Goal: Find specific page/section: Find specific page/section

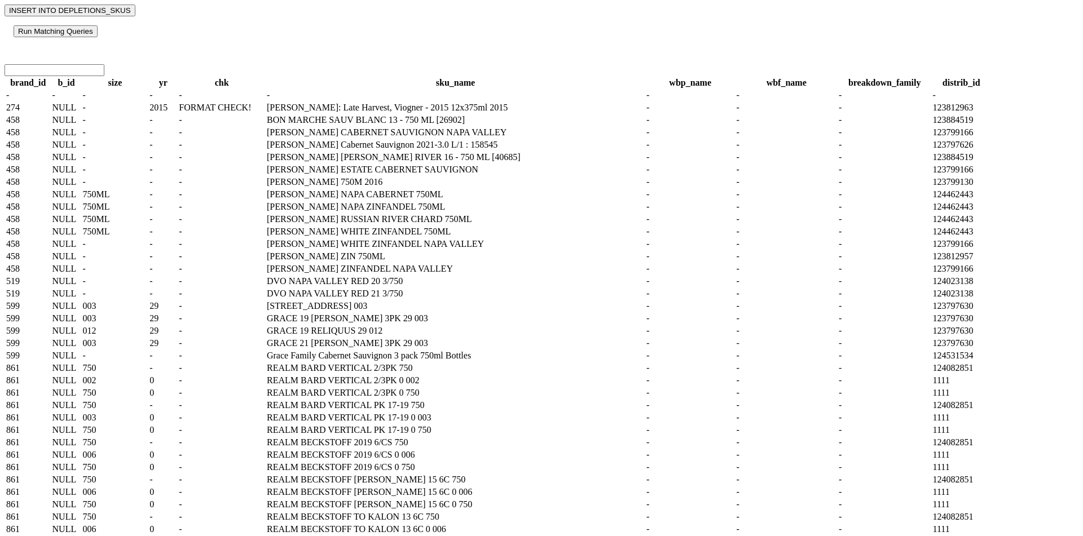
click at [98, 33] on button "Run Matching Queries" at bounding box center [56, 31] width 84 height 12
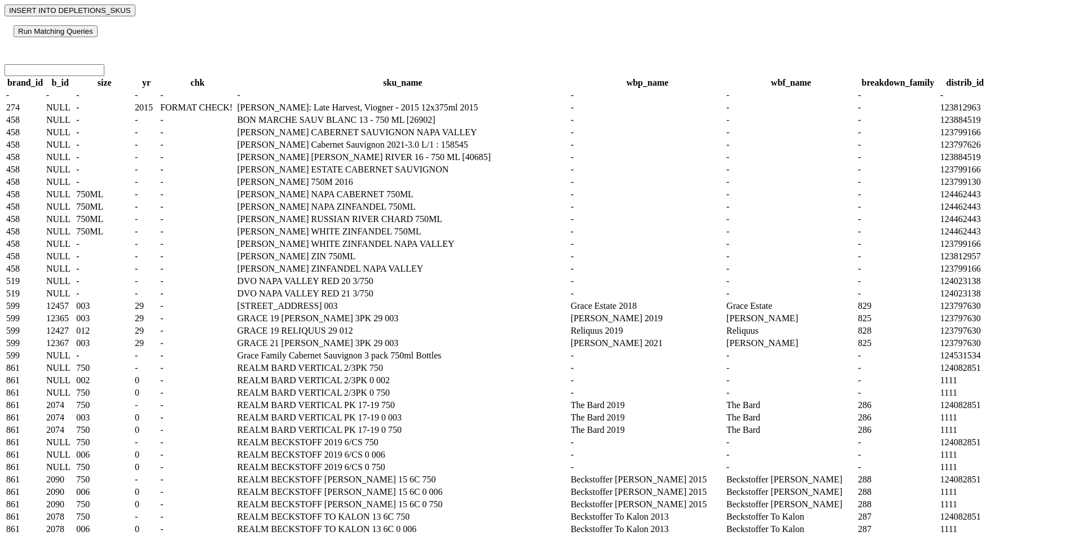
click at [98, 37] on button "Run Matching Queries" at bounding box center [56, 31] width 84 height 12
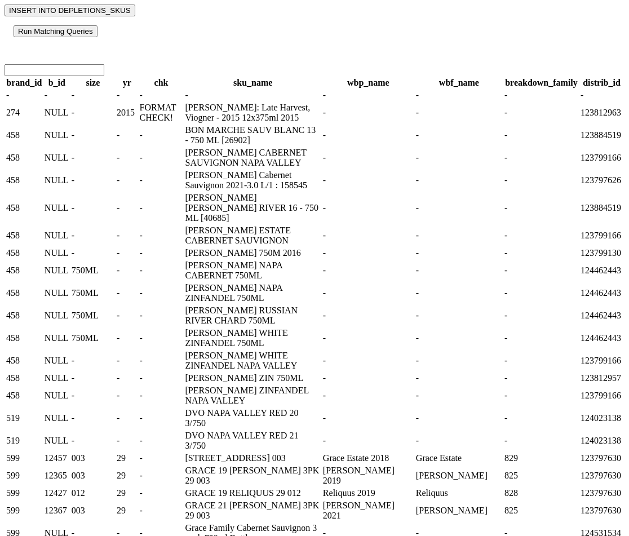
click at [98, 37] on button "Run Matching Queries" at bounding box center [56, 31] width 84 height 12
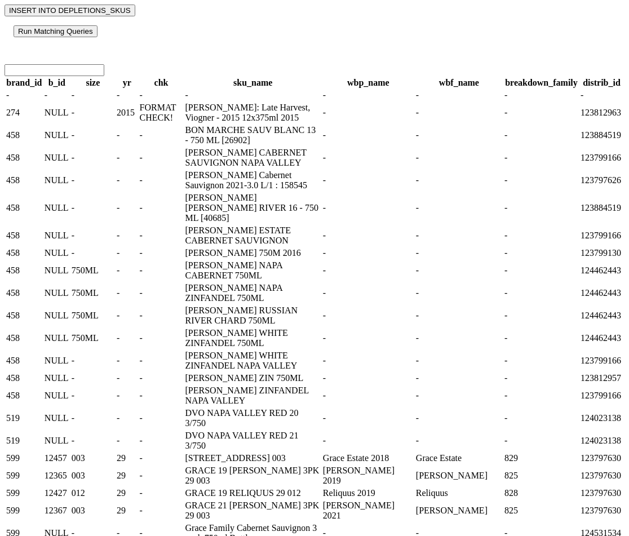
click at [98, 37] on button "Run Matching Queries" at bounding box center [56, 31] width 84 height 12
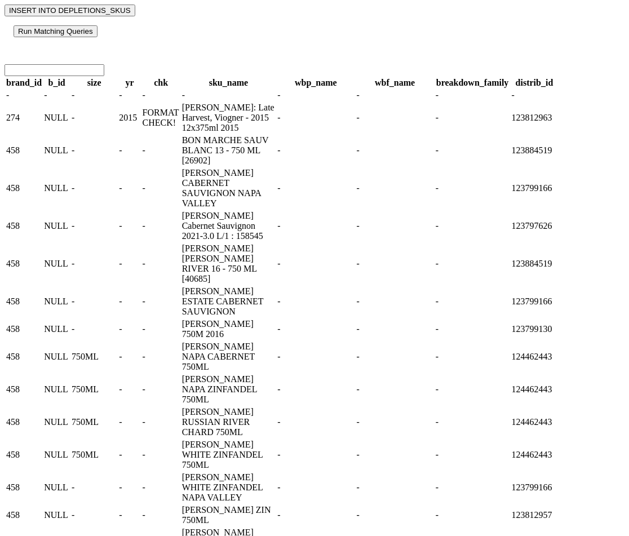
click at [98, 37] on button "Run Matching Queries" at bounding box center [56, 31] width 84 height 12
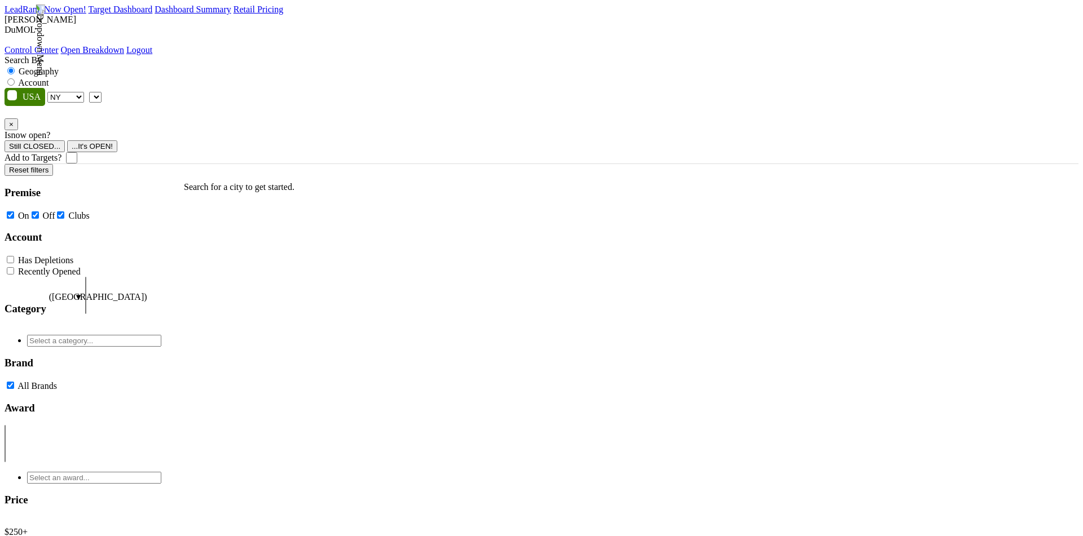
select select "NY"
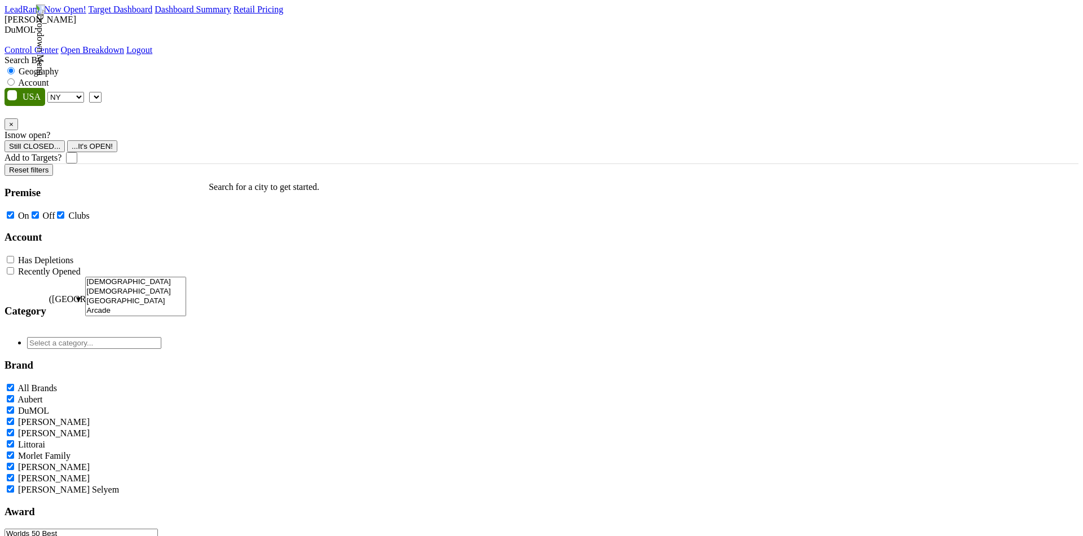
click at [48, 78] on label "Account" at bounding box center [33, 83] width 30 height 10
click at [15, 78] on input "Account" at bounding box center [10, 81] width 7 height 7
radio input "true"
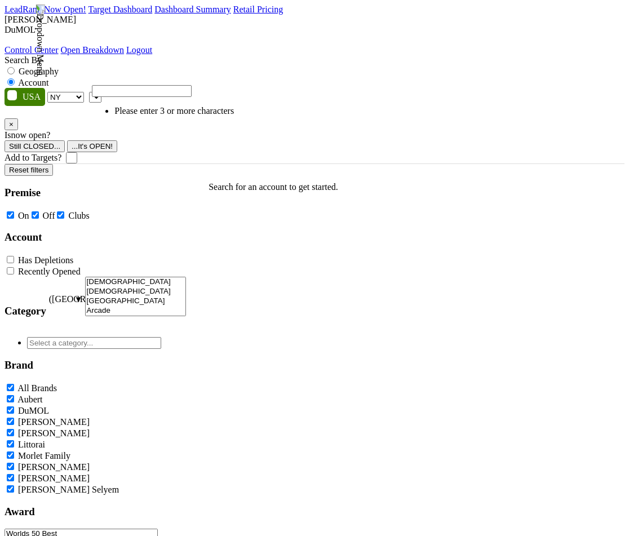
click at [192, 97] on input "search" at bounding box center [142, 91] width 100 height 12
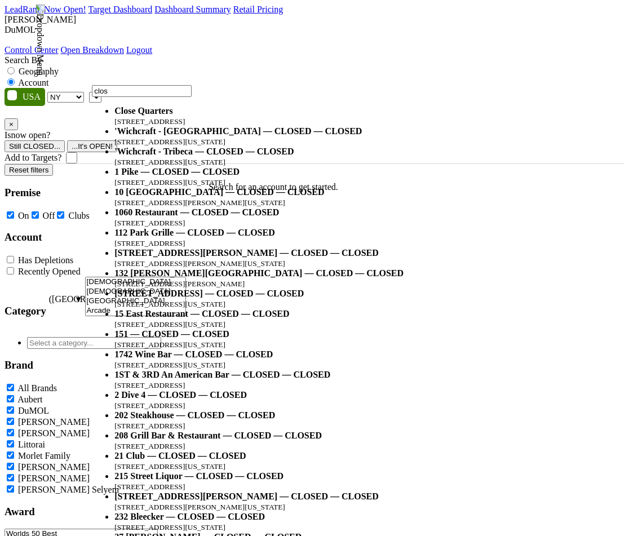
type input "clos"
select select "131267"
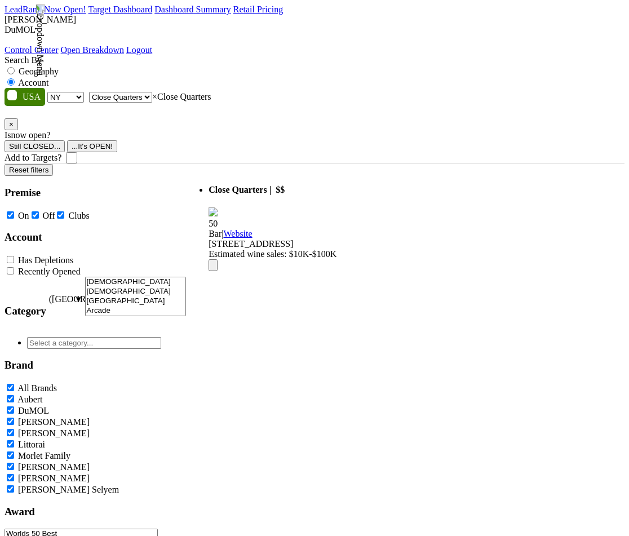
select select
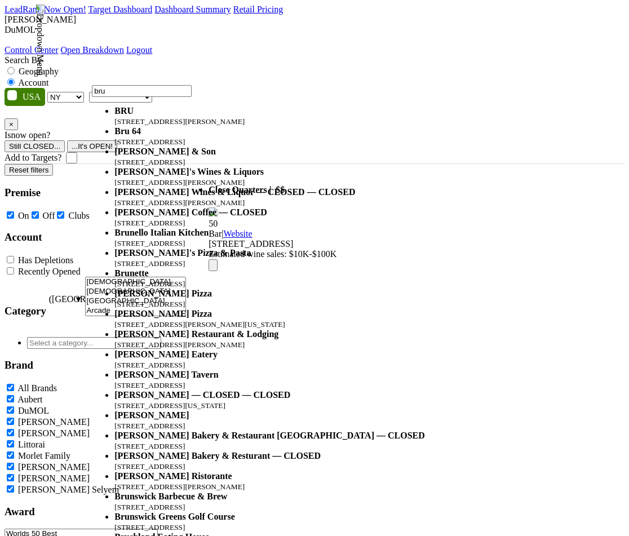
type input "bru"
select select "124455245"
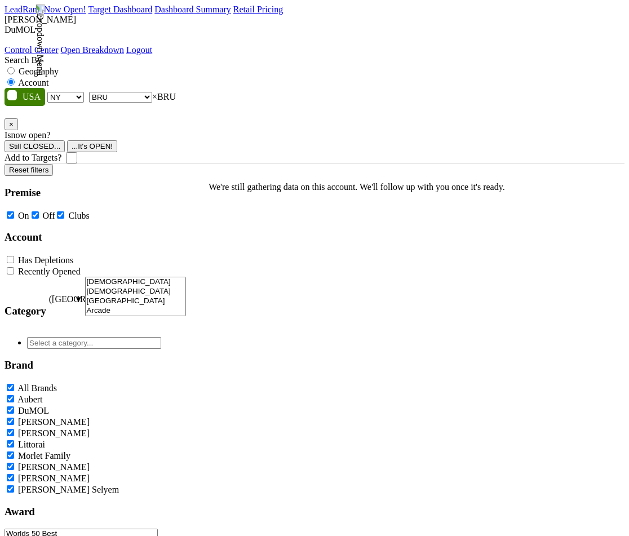
select select
type input "The Barn Bottle"
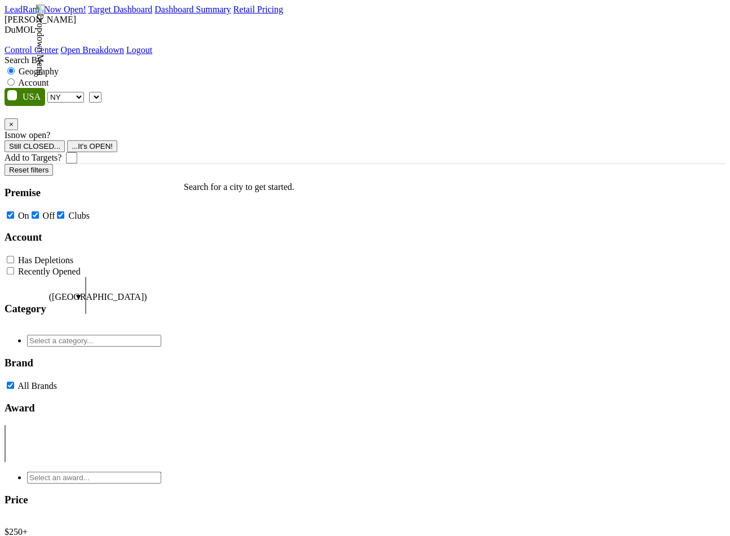
click at [84, 92] on select "AK AL AR AZ CA CO CT DC DE FL [GEOGRAPHIC_DATA] HI IA ID IL IN KS [GEOGRAPHIC_D…" at bounding box center [65, 97] width 37 height 11
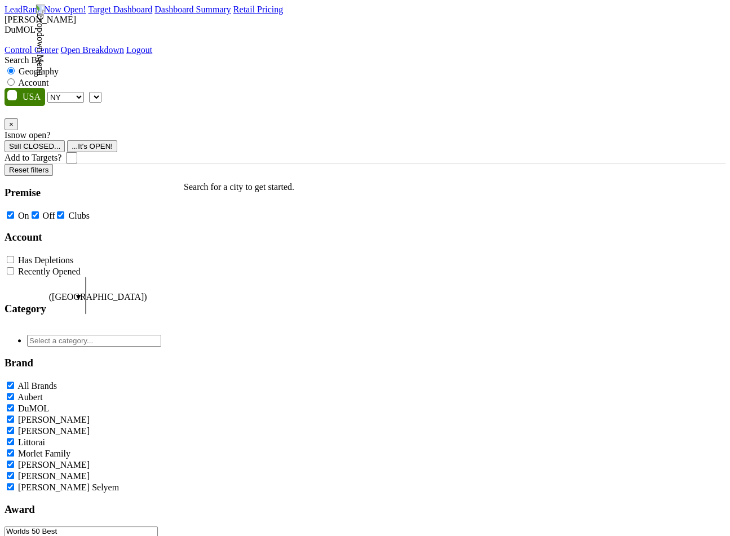
select select "GA"
click at [77, 92] on select "AK AL AR AZ CA CO CT DC DE FL [GEOGRAPHIC_DATA] HI IA ID IL IN KS [GEOGRAPHIC_D…" at bounding box center [65, 97] width 37 height 11
type input "The Barn Bottle Shop"
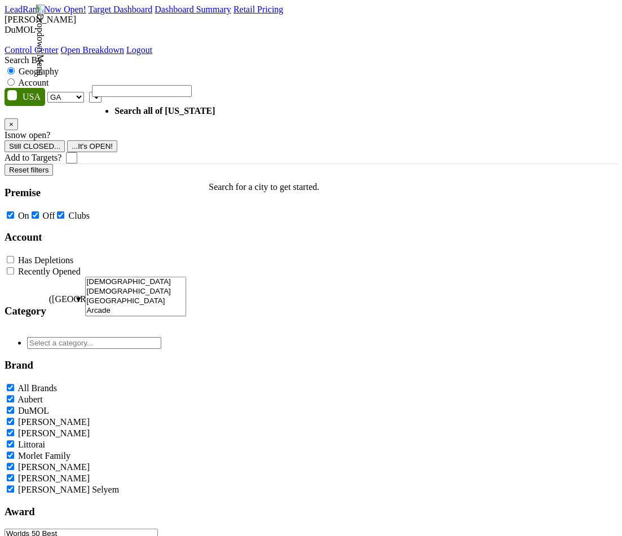
click at [48, 78] on label "Account" at bounding box center [33, 83] width 30 height 10
click at [15, 78] on input "Account" at bounding box center [10, 81] width 7 height 7
radio input "true"
type input "The Barn Bottle Shop"
select select "325162"
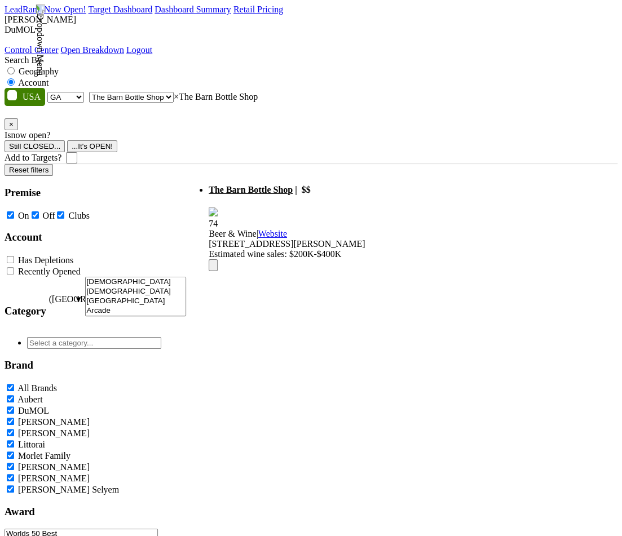
drag, startPoint x: 176, startPoint y: 111, endPoint x: 307, endPoint y: 111, distance: 131.4
click at [307, 185] on li "The Barn Bottle Shop | $$ 74 Beer & Wine | Website" at bounding box center [287, 228] width 156 height 86
drag, startPoint x: 372, startPoint y: 114, endPoint x: 207, endPoint y: 170, distance: 173.7
click at [209, 185] on li "The Barn Bottle Shop | $$ 74 Beer & Wine | Website" at bounding box center [287, 228] width 156 height 86
drag, startPoint x: 206, startPoint y: 201, endPoint x: 176, endPoint y: 96, distance: 108.3
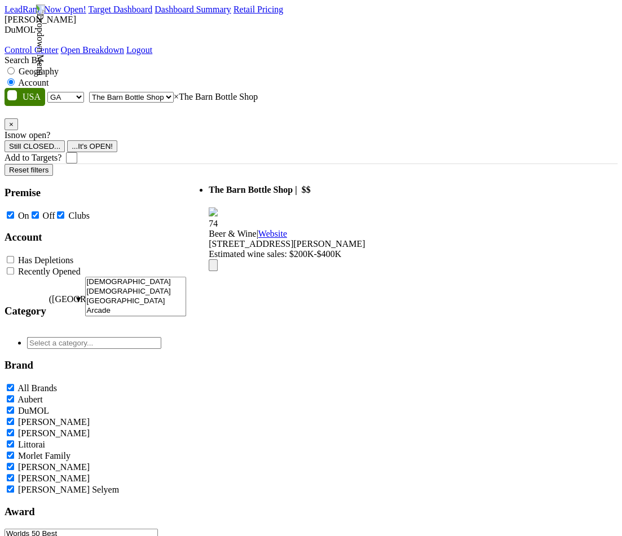
click at [176, 96] on div "LeadRank Now Open! Target Dashboard Dashboard Summary Retail Pricing Loading...…" at bounding box center [311, 273] width 613 height 536
click at [196, 92] on span "× The Barn Bottle Shop" at bounding box center [216, 97] width 84 height 10
drag, startPoint x: 203, startPoint y: 73, endPoint x: 114, endPoint y: 78, distance: 89.3
click at [174, 92] on span "× The Barn Bottle Shop" at bounding box center [216, 97] width 84 height 10
click at [70, 92] on select "AK AL AR AZ CA CO CT DC DE FL GA HI IA ID IL IN KS KY LA MA MD ME MI MN MO MS M…" at bounding box center [65, 97] width 37 height 11
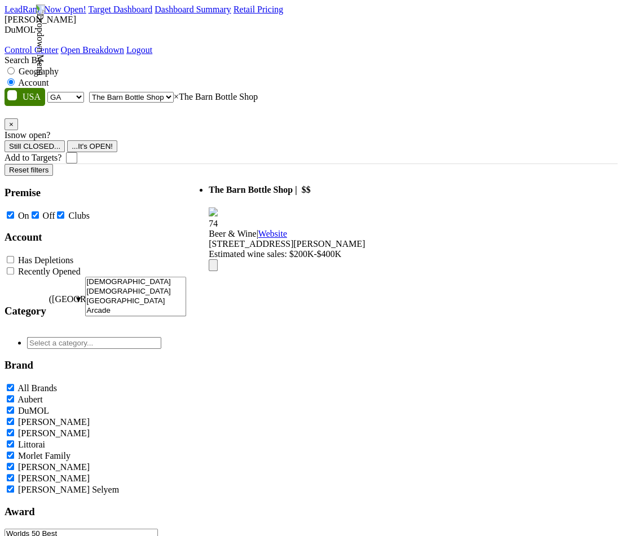
click at [78, 92] on select "AK AL AR AZ CA CO CT DC DE FL GA HI IA ID IL IN KS KY LA MA MD ME MI MN MO MS M…" at bounding box center [65, 97] width 37 height 11
select select "NV"
click at [50, 92] on select "AK AL AR AZ CA CO CT DC DE FL GA HI IA ID IL IN KS KY LA MA MD ME MI MN MO MS M…" at bounding box center [65, 97] width 37 height 11
select select
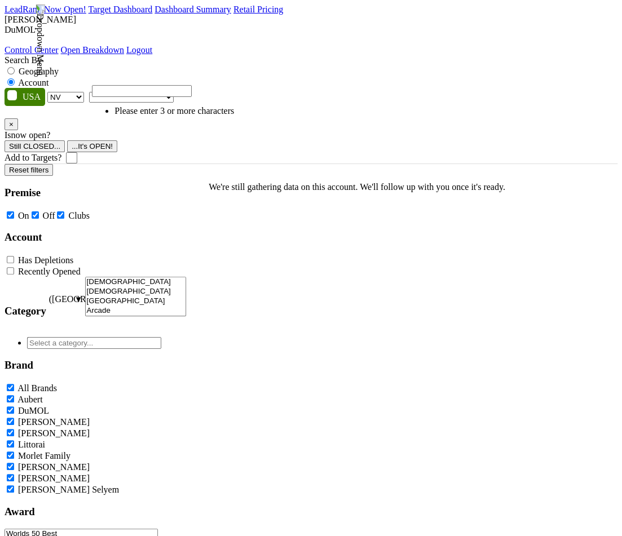
click at [73, 92] on select "AK AL AR AZ CA CO CT DC DE FL GA HI IA ID IL IN KS KY LA MA MD ME MI MN MO MS M…" at bounding box center [65, 97] width 37 height 11
select select "NY"
click at [50, 92] on select "AK AL AR AZ CA CO CT DC DE FL GA HI IA ID IL IN KS KY LA MA MD ME MI MN MO MS M…" at bounding box center [65, 97] width 37 height 11
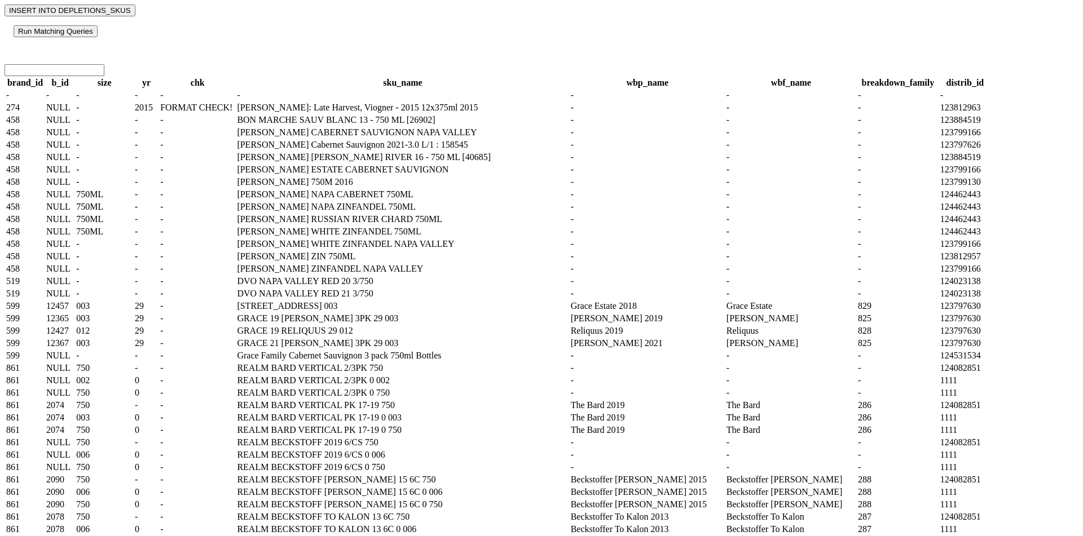
click at [98, 37] on button "Run Matching Queries" at bounding box center [56, 31] width 84 height 12
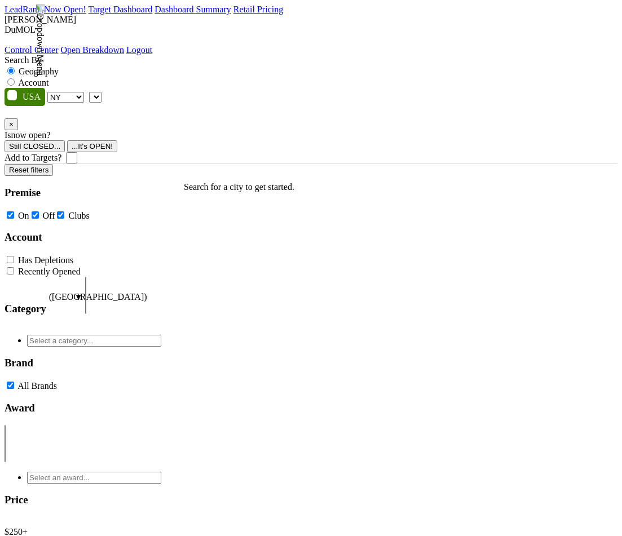
select select "NY"
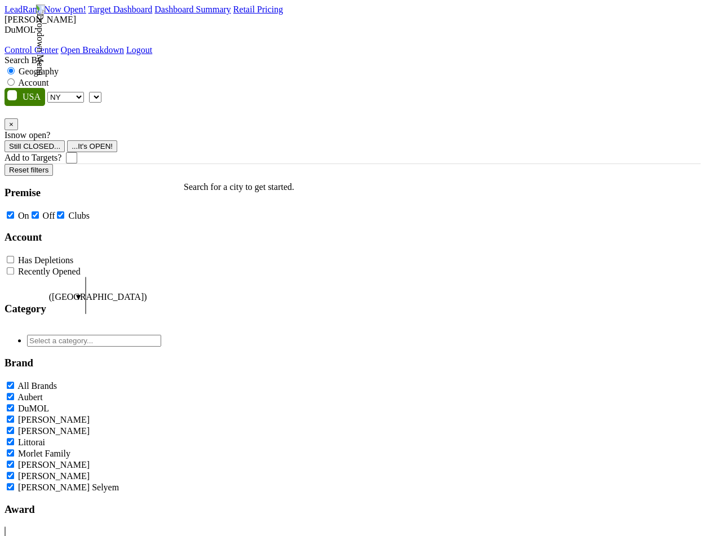
click at [48, 78] on label "Account" at bounding box center [33, 83] width 30 height 10
click at [15, 78] on input "Account" at bounding box center [10, 81] width 7 height 7
radio input "true"
type input "bru"
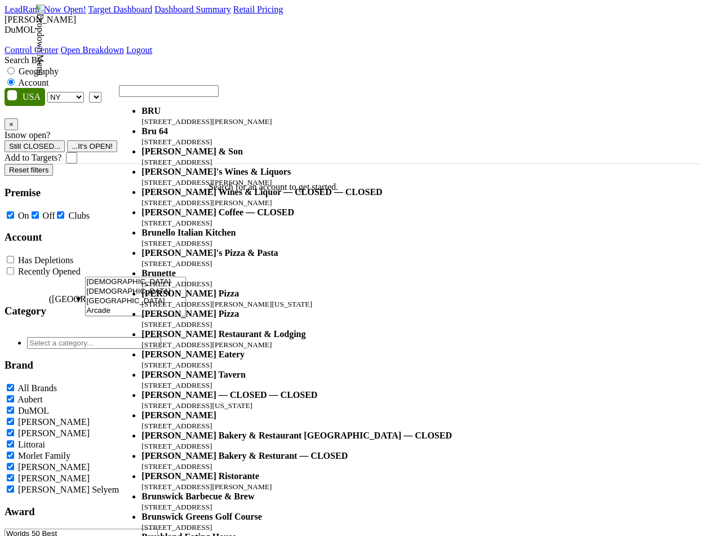
select select "124455245"
